Goal: Navigation & Orientation: Find specific page/section

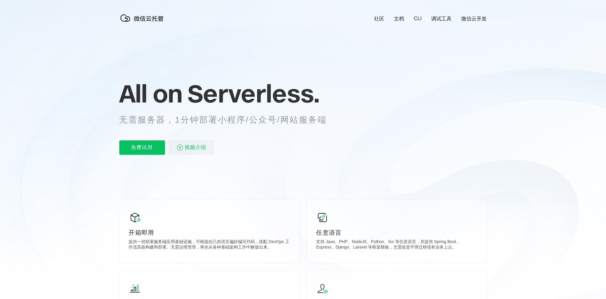
scroll to position [0, 1068]
click at [393, 104] on icon at bounding box center [303, 162] width 577 height 325
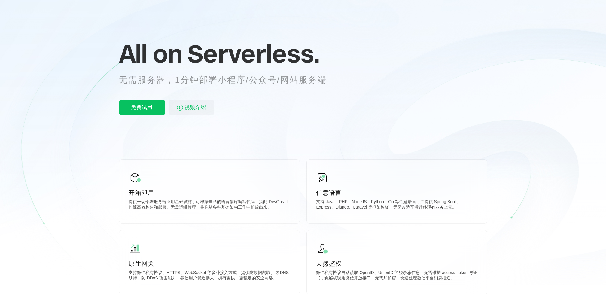
scroll to position [0, 0]
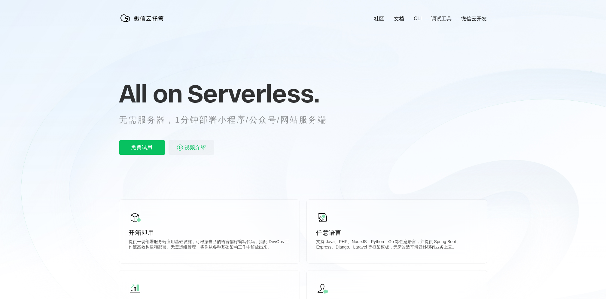
scroll to position [0, 1068]
click at [521, 89] on icon at bounding box center [303, 162] width 577 height 325
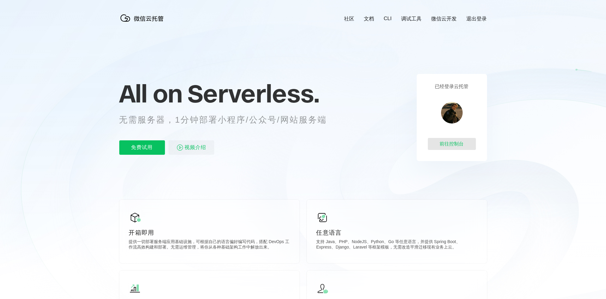
click at [464, 142] on div "前往控制台" at bounding box center [452, 144] width 48 height 12
